Goal: Task Accomplishment & Management: Manage account settings

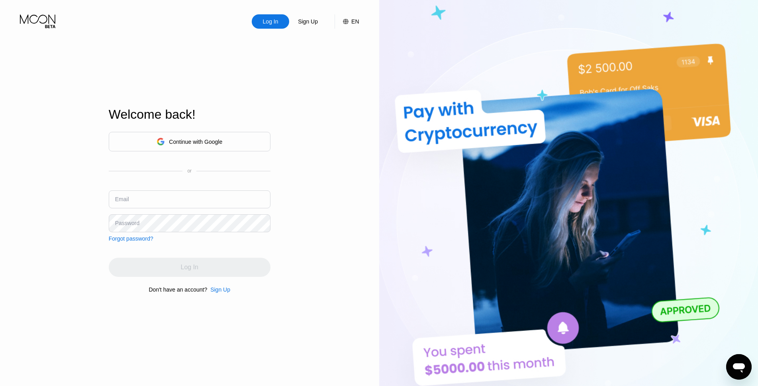
click at [236, 350] on div "Welcome back! Continue with Google or Email Password Forgot password? Log In Do…" at bounding box center [190, 200] width 162 height 425
click at [145, 198] on input "text" at bounding box center [190, 199] width 162 height 18
click at [145, 198] on input "euunu" at bounding box center [190, 199] width 162 height 18
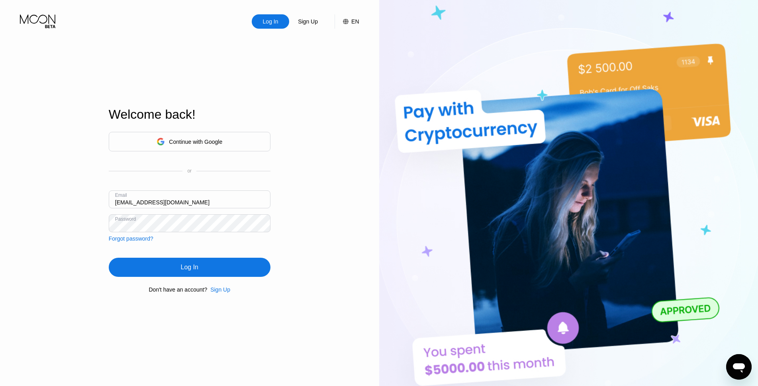
type input "[EMAIL_ADDRESS][DOMAIN_NAME]"
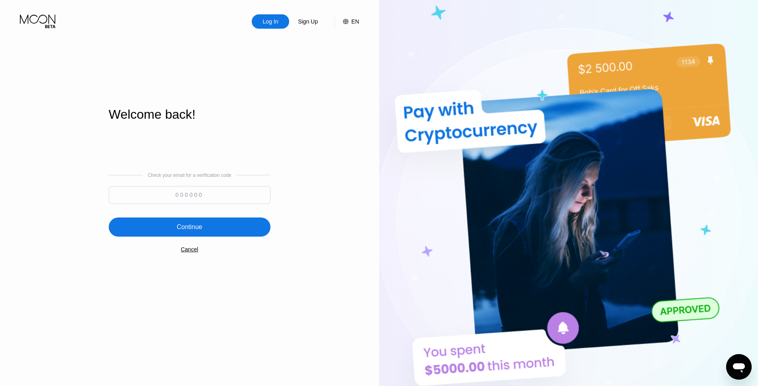
click at [171, 195] on input at bounding box center [190, 195] width 162 height 18
click at [186, 194] on input at bounding box center [190, 195] width 162 height 18
paste input "361038"
type input "361038"
click at [201, 227] on div "Continue" at bounding box center [189, 227] width 25 height 8
